Goal: Task Accomplishment & Management: Manage account settings

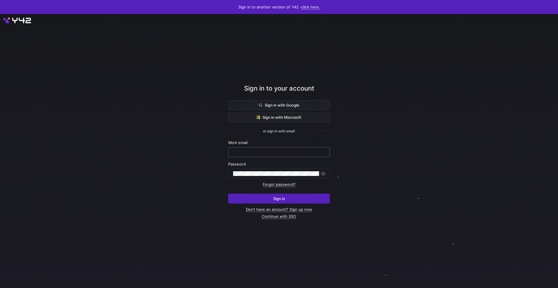
click at [270, 156] on div at bounding box center [279, 152] width 92 height 9
type input "[EMAIL_ADDRESS][DOMAIN_NAME]"
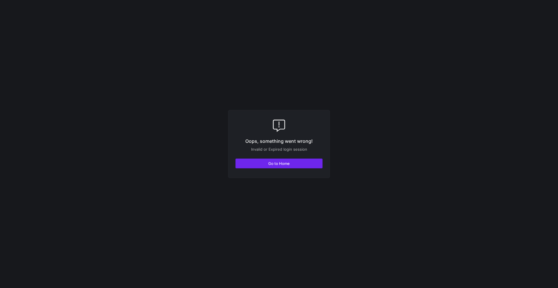
click at [270, 165] on span "Go to Home" at bounding box center [279, 163] width 22 height 5
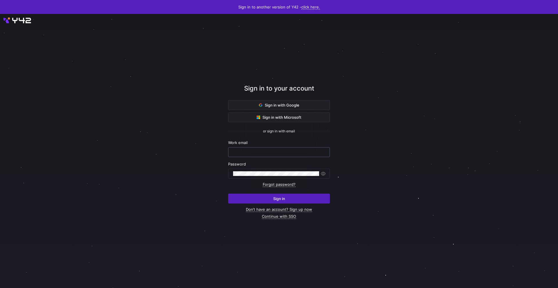
click at [262, 154] on input "text" at bounding box center [279, 152] width 92 height 5
type input "[EMAIL_ADDRESS][DOMAIN_NAME]"
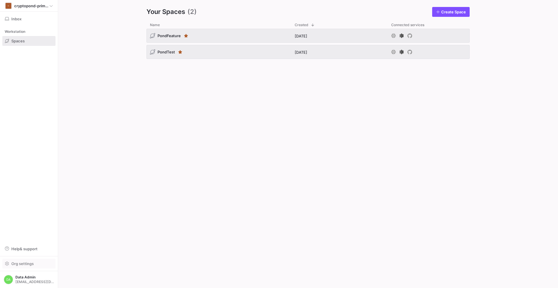
click at [28, 265] on span "Org settings" at bounding box center [22, 264] width 22 height 5
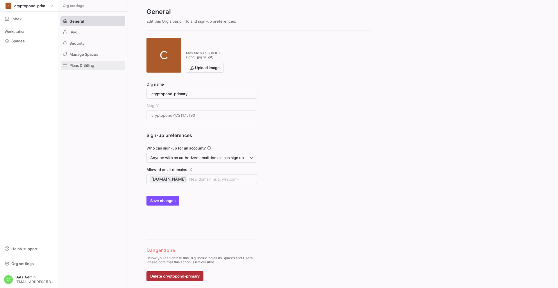
click at [81, 67] on span "Plans & Billing" at bounding box center [81, 65] width 25 height 5
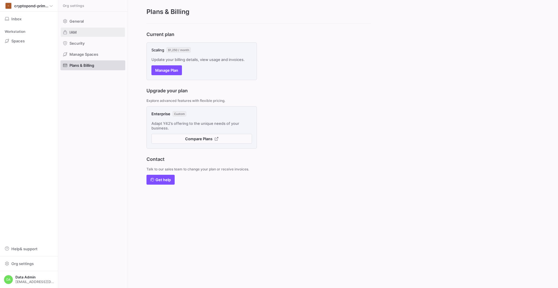
click at [79, 33] on span at bounding box center [93, 32] width 64 height 9
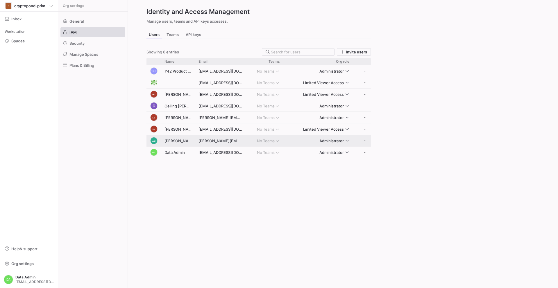
click at [365, 141] on span "Press SPACE to select this row." at bounding box center [365, 141] width 6 height 6
click at [326, 207] on div at bounding box center [279, 144] width 558 height 288
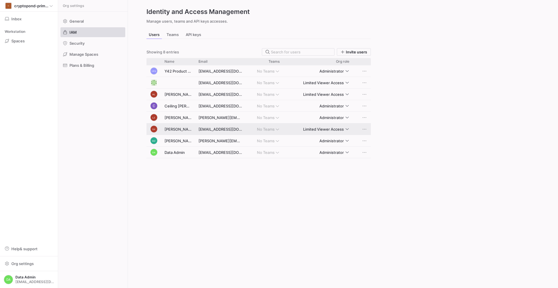
click at [366, 129] on span "Press SPACE to select this row." at bounding box center [365, 129] width 6 height 6
click at [376, 146] on span "Remove" at bounding box center [378, 146] width 15 height 5
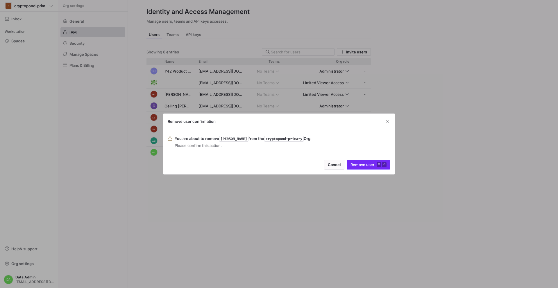
click at [365, 166] on span "Remove user ⌘ ⏎" at bounding box center [369, 165] width 36 height 5
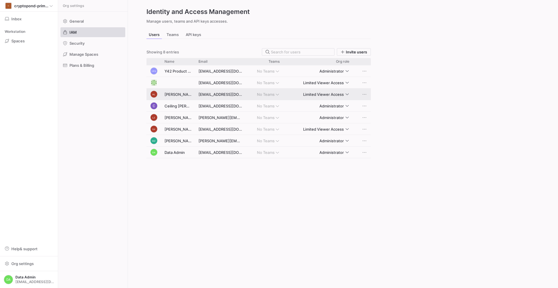
click at [364, 94] on span "Press SPACE to select this row." at bounding box center [365, 95] width 6 height 6
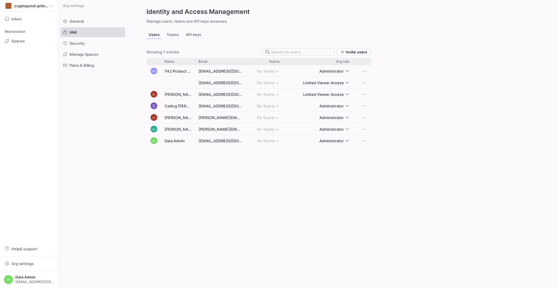
click at [373, 112] on div "Users Teams API keys Showing 7 entries Invite users Drag here to set row groups…" at bounding box center [259, 156] width 262 height 251
click at [416, 124] on y42-org-settings-iam "Identity and Access Management Manage users, teams and API keys accesses. Users…" at bounding box center [343, 144] width 430 height 288
click at [364, 93] on span "Press SPACE to select this row." at bounding box center [365, 95] width 6 height 6
click at [375, 110] on span "Remove" at bounding box center [378, 111] width 15 height 5
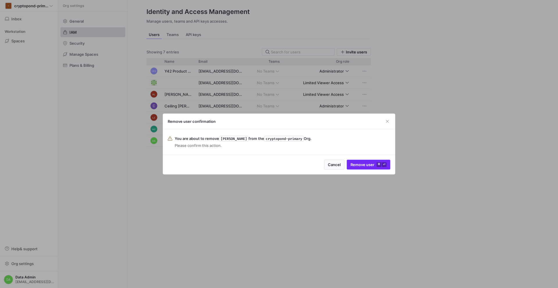
click at [367, 168] on span "submit" at bounding box center [368, 164] width 43 height 9
